Goal: Check status: Check status

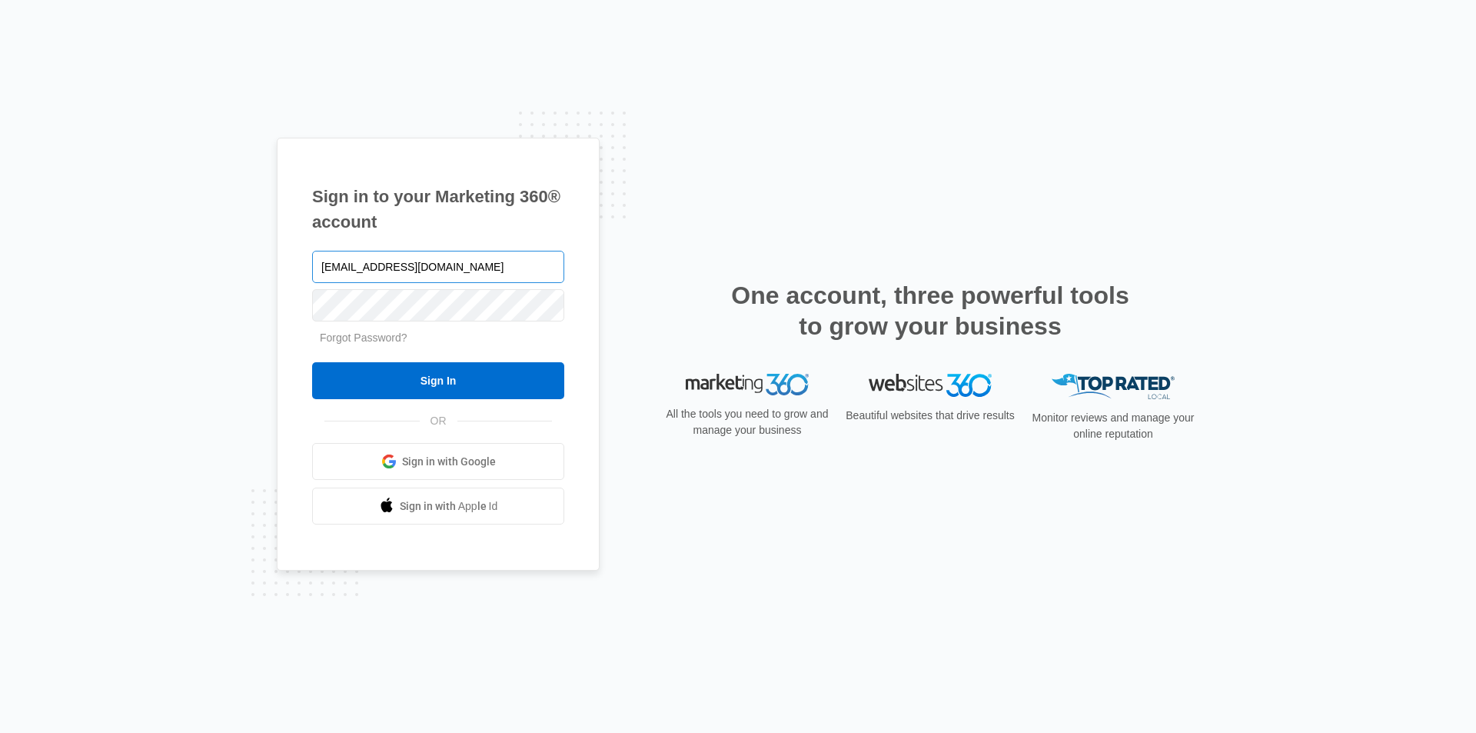
type input "[EMAIL_ADDRESS][DOMAIN_NAME]"
click at [312, 362] on input "Sign In" at bounding box center [438, 380] width 252 height 37
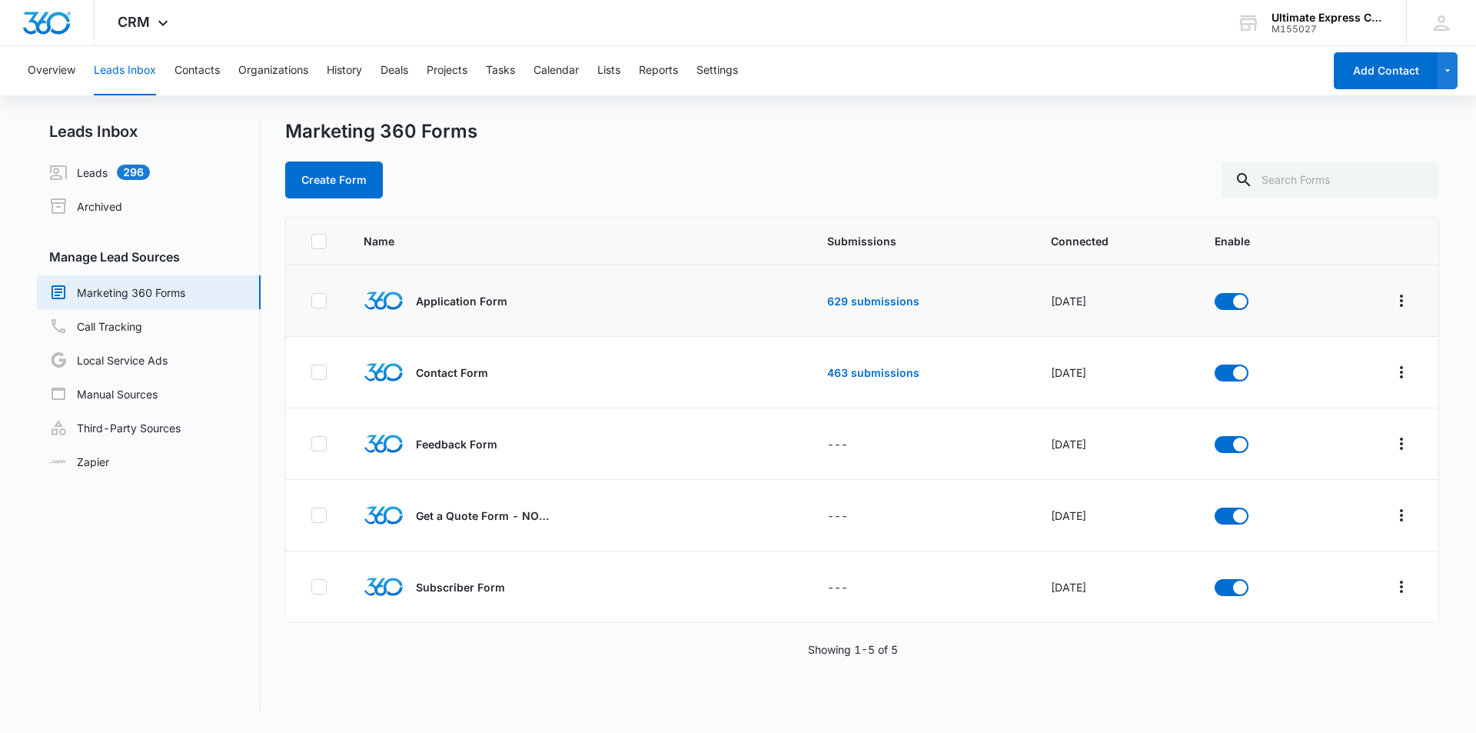
click at [857, 309] on td "629 submissions" at bounding box center [921, 301] width 224 height 72
click at [867, 298] on link "629 submissions" at bounding box center [873, 300] width 92 height 13
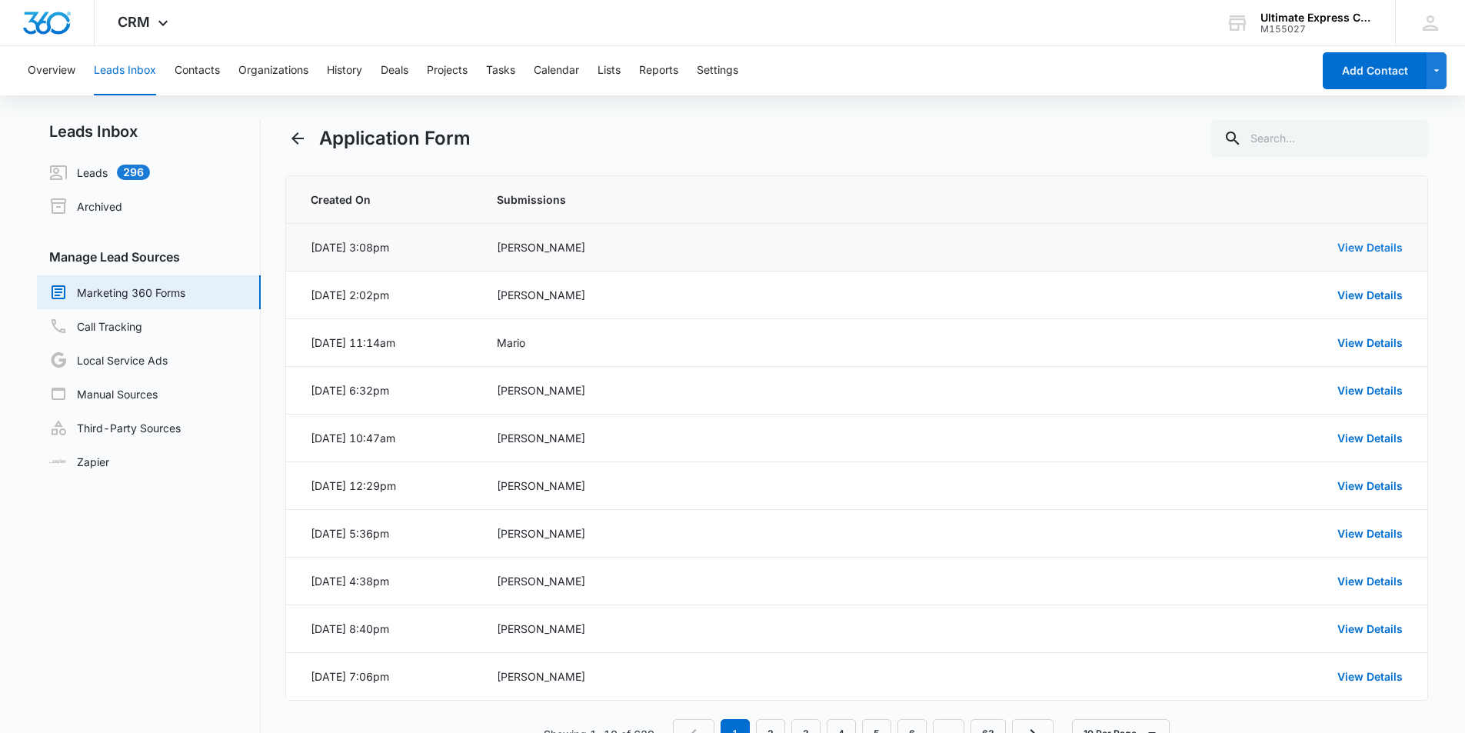
click at [1378, 248] on link "View Details" at bounding box center [1369, 247] width 65 height 13
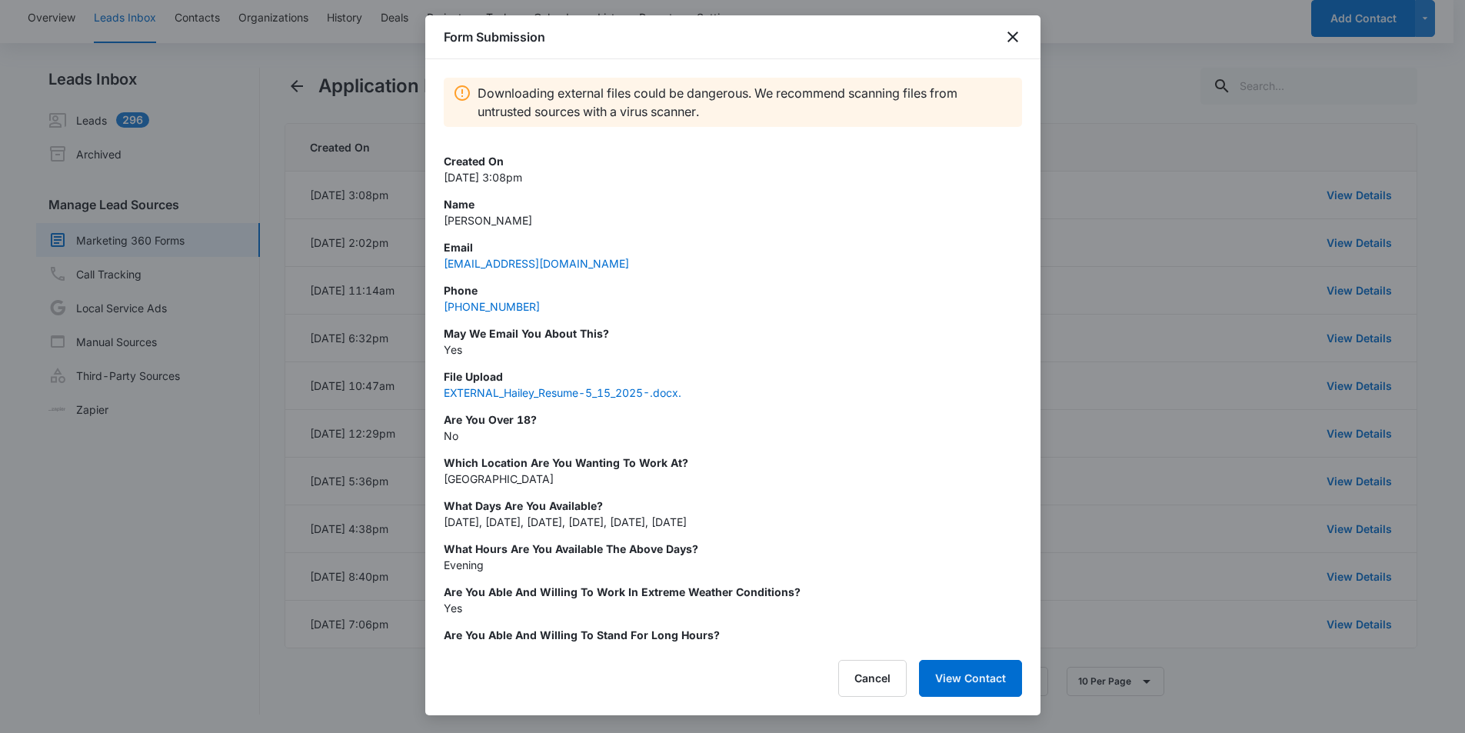
click at [1010, 58] on div "Form Submission" at bounding box center [732, 37] width 615 height 44
click at [1016, 41] on icon "close" at bounding box center [1012, 37] width 11 height 11
